Goal: Task Accomplishment & Management: Use online tool/utility

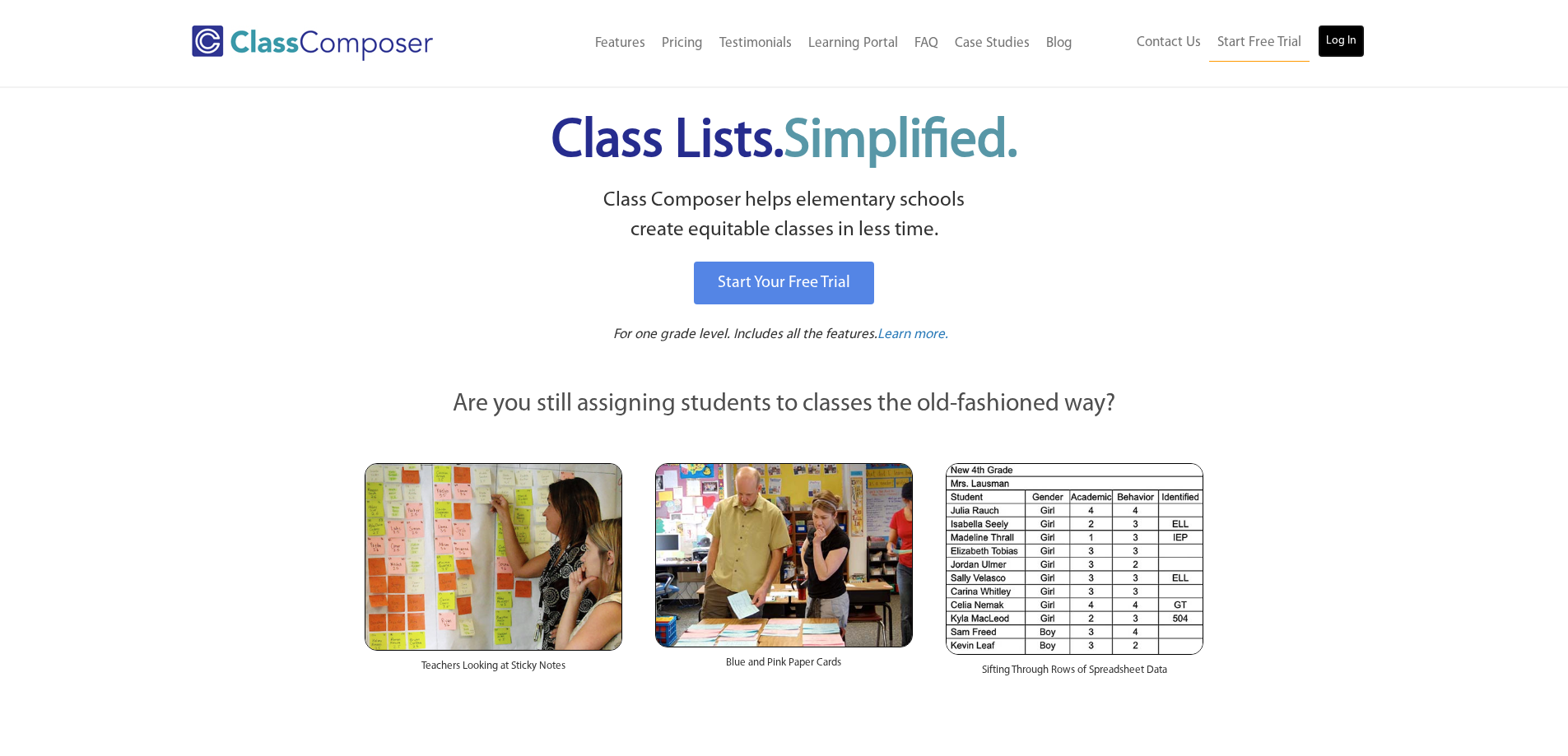
click at [1340, 35] on link "Log In" at bounding box center [1340, 41] width 47 height 33
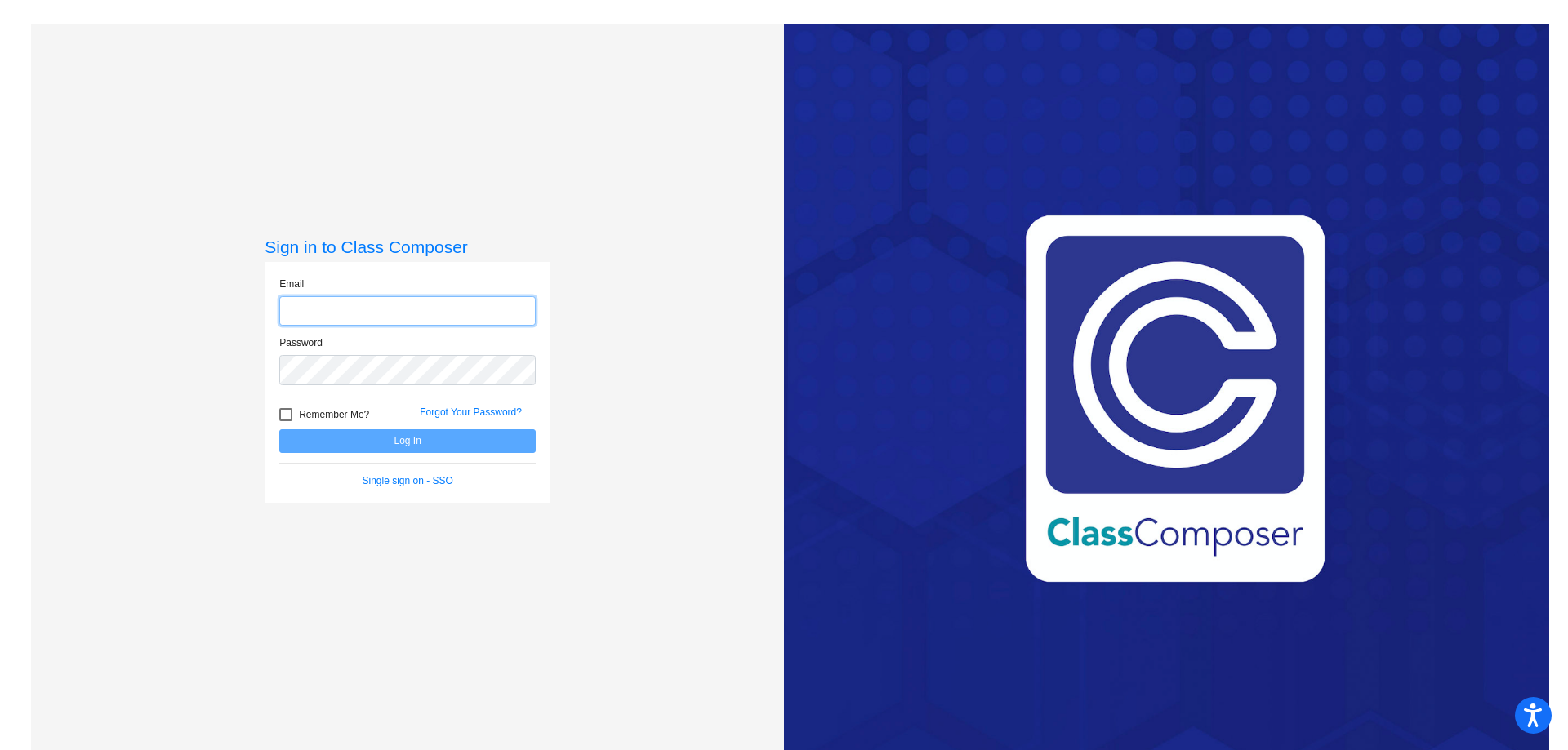
type input "[PERSON_NAME][EMAIL_ADDRESS][PERSON_NAME][DOMAIN_NAME]"
click at [397, 439] on button "Log In" at bounding box center [407, 440] width 256 height 24
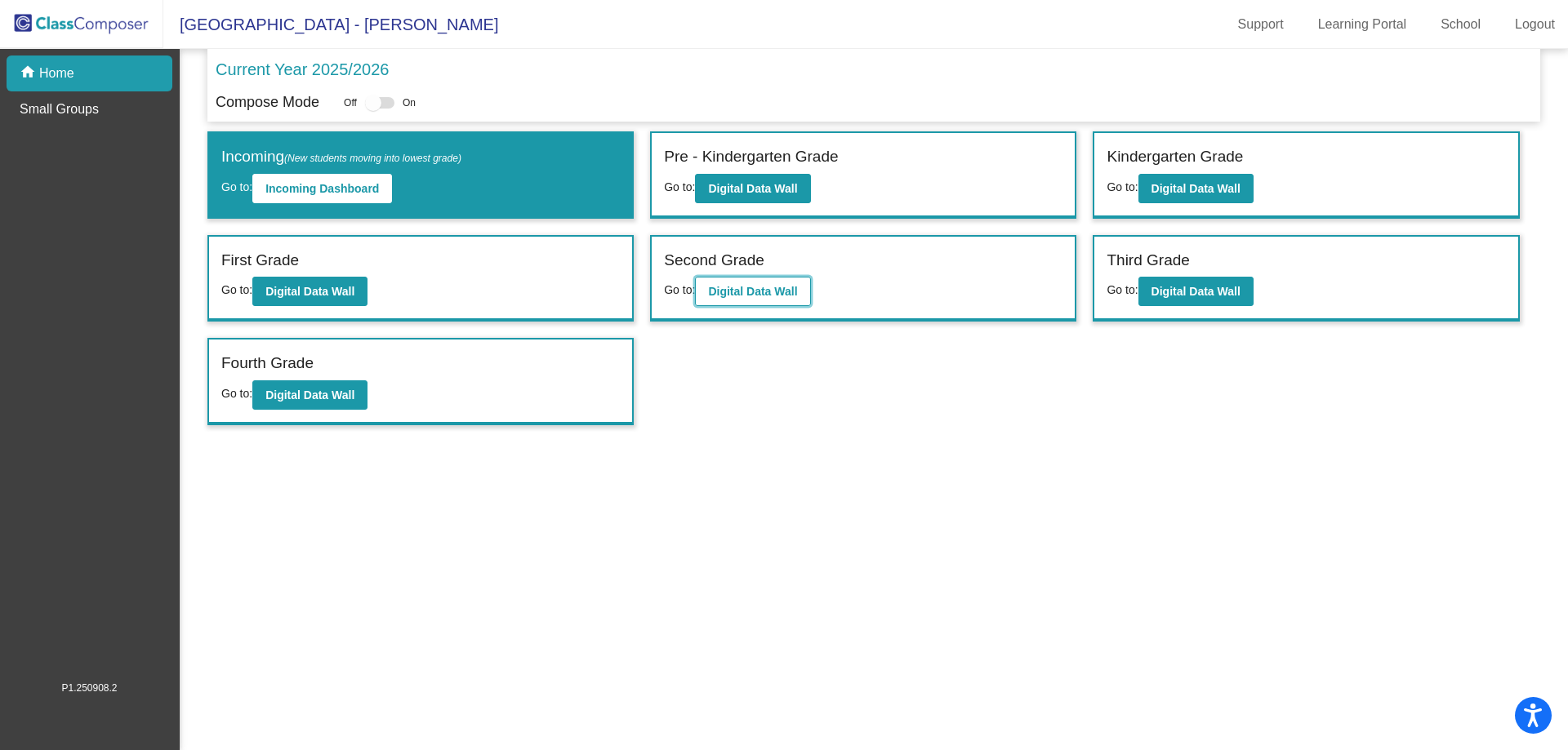
click at [727, 301] on button "Digital Data Wall" at bounding box center [752, 291] width 115 height 29
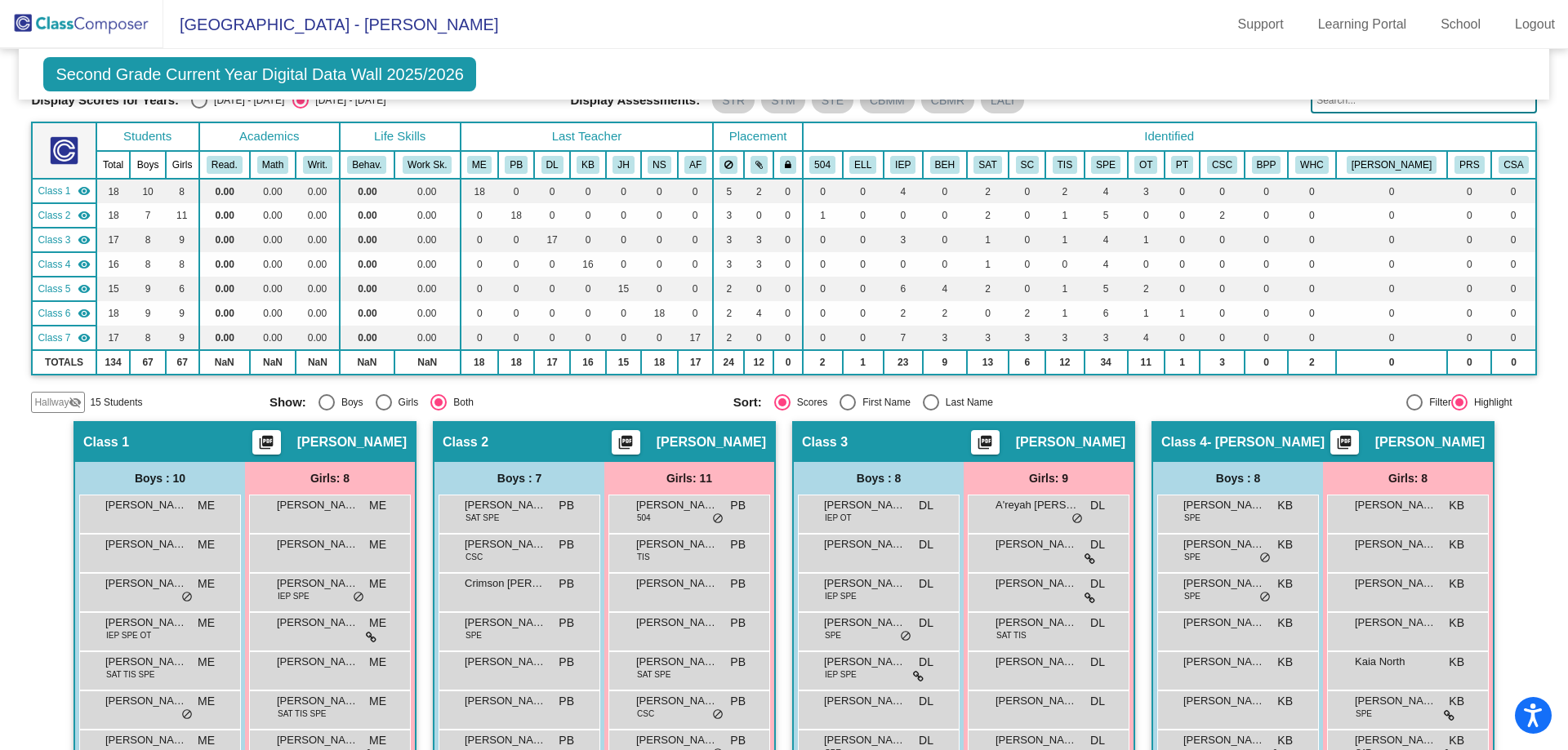
scroll to position [245, 0]
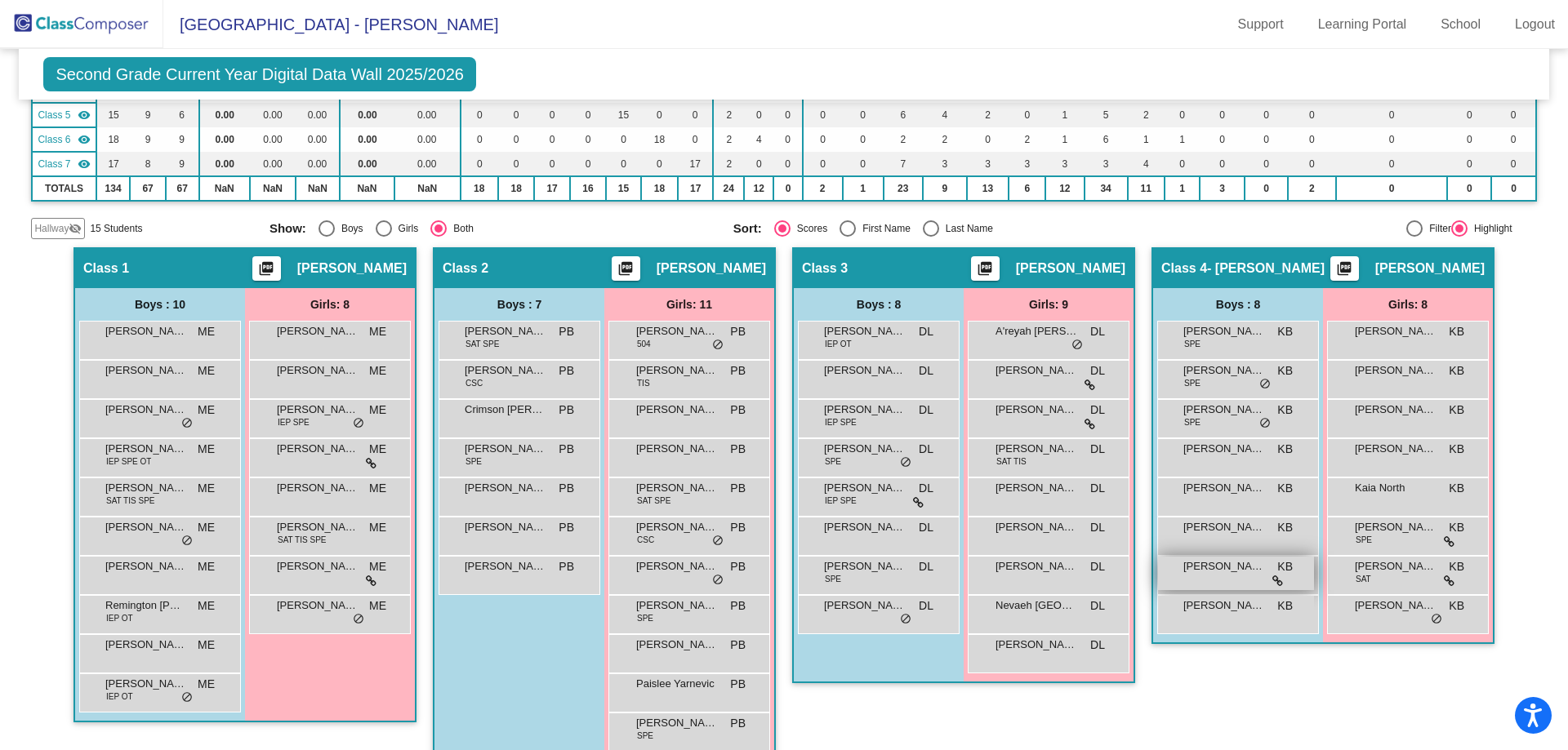
click at [1205, 567] on span "[PERSON_NAME]" at bounding box center [1224, 566] width 81 height 16
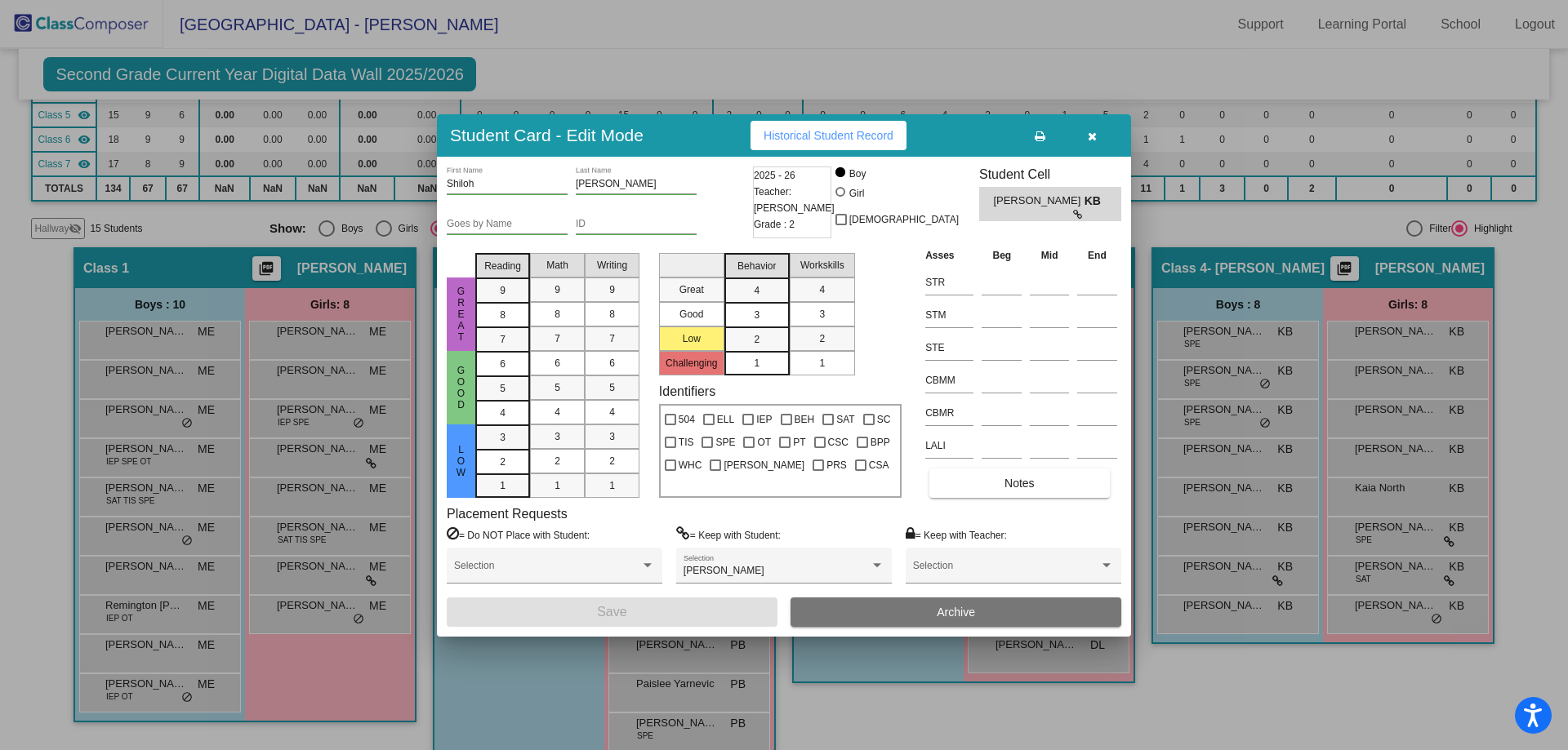
click at [1092, 123] on button "button" at bounding box center [1092, 135] width 52 height 29
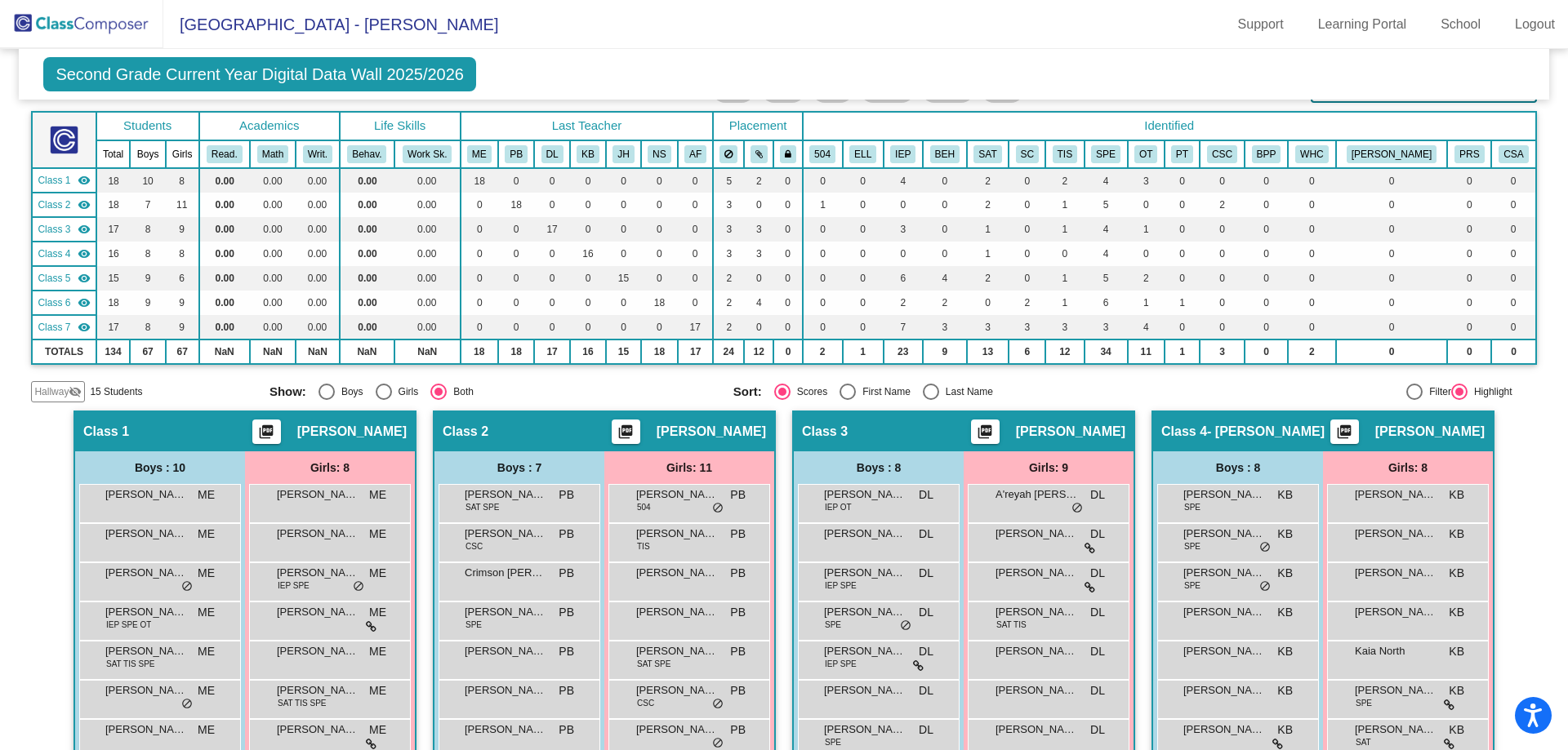
scroll to position [0, 0]
